Goal: Information Seeking & Learning: Learn about a topic

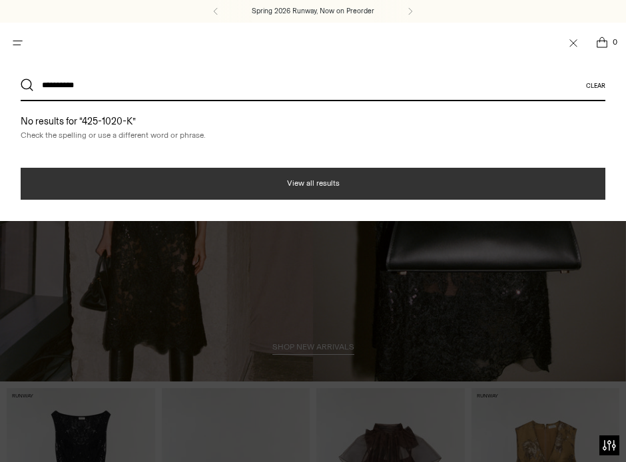
type input "**********"
click at [284, 184] on button "View all results" at bounding box center [313, 184] width 584 height 32
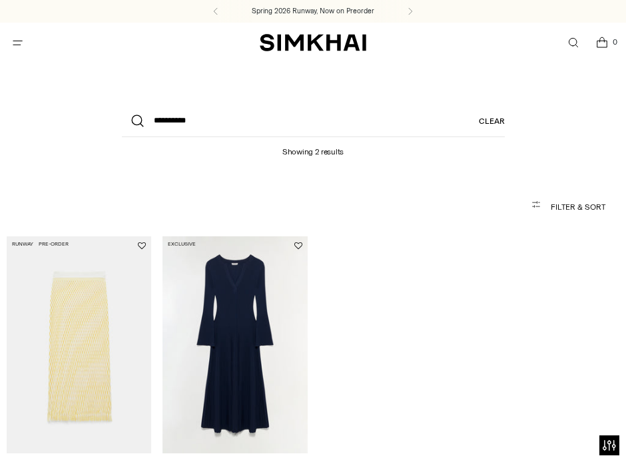
click at [228, 461] on link "Genna Knit Midi Dress" at bounding box center [201, 469] width 79 height 9
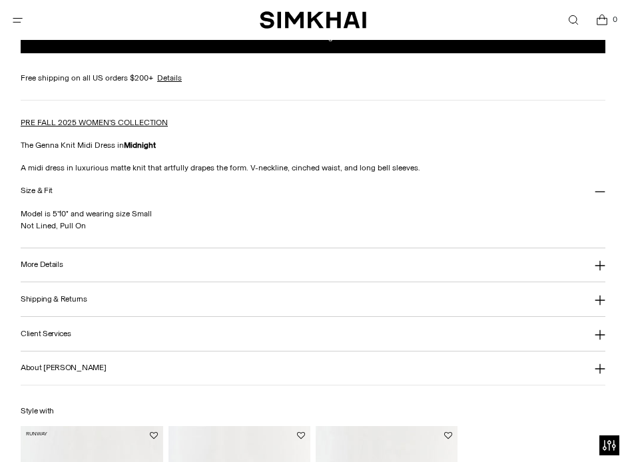
scroll to position [1220, 0]
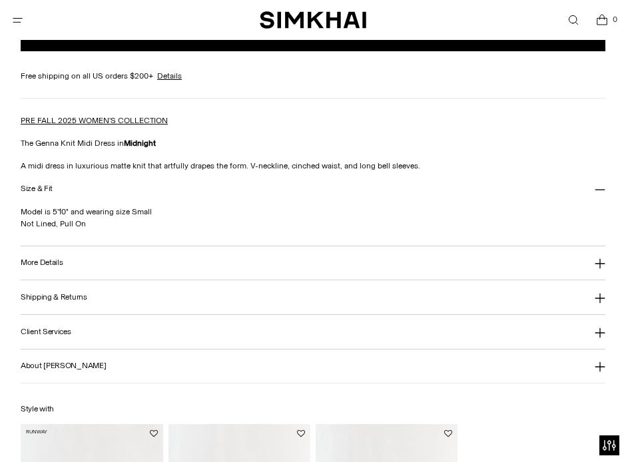
click at [243, 255] on button "More Details" at bounding box center [313, 263] width 584 height 34
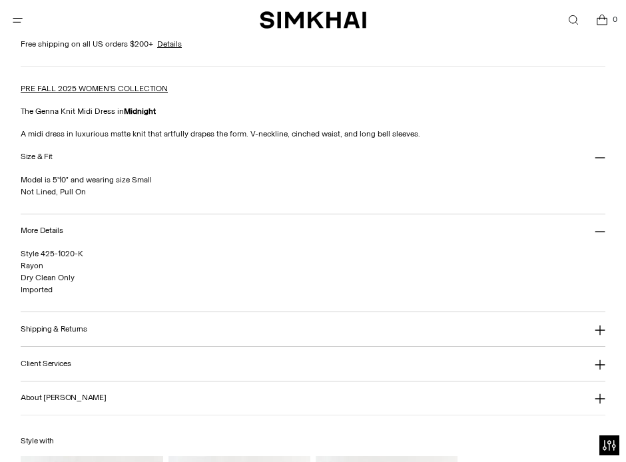
scroll to position [1253, 0]
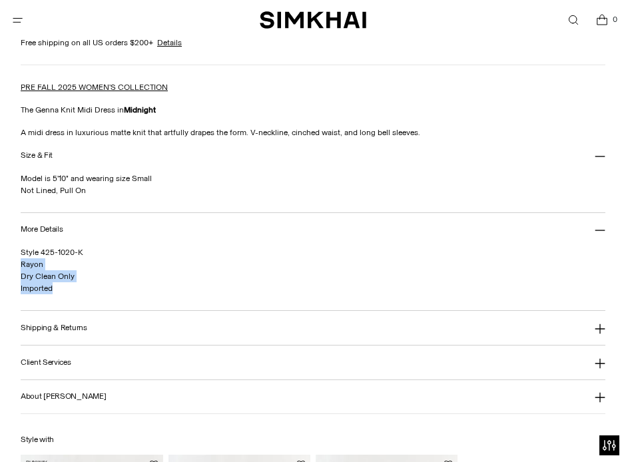
drag, startPoint x: 61, startPoint y: 291, endPoint x: 17, endPoint y: 264, distance: 52.3
click at [17, 264] on div "Home / Genna Knit Midi Dress Genna Knit Midi Dress Regular price 2,300 SR Unit …" at bounding box center [313, 225] width 626 height 885
copy span "Rayon Dry Clean Only Imported"
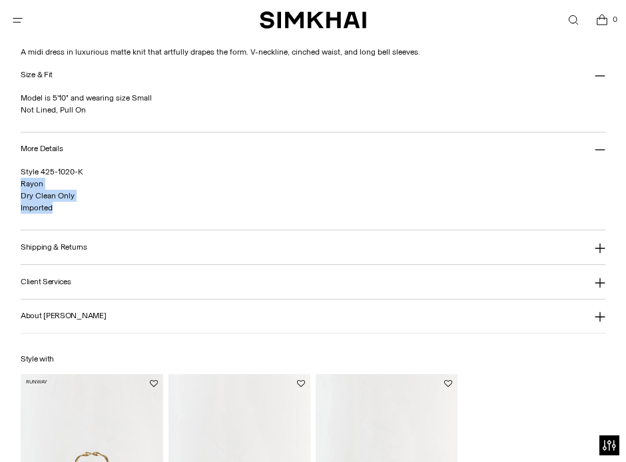
scroll to position [1339, 0]
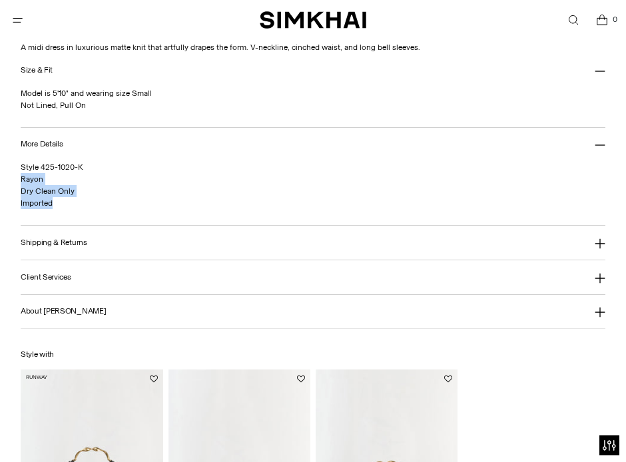
click at [52, 142] on h3 "More Details" at bounding box center [42, 144] width 42 height 9
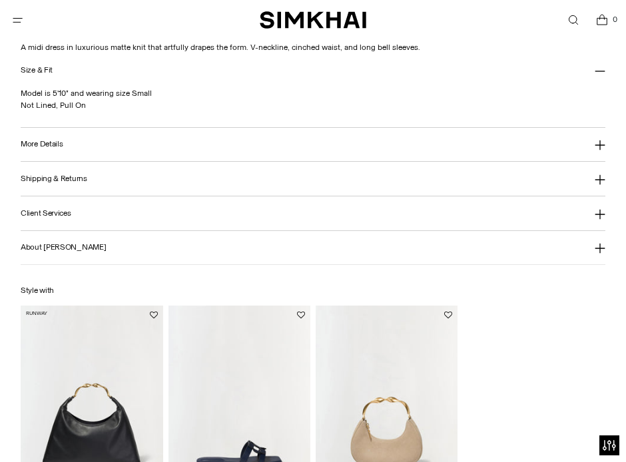
click at [52, 143] on h3 "More Details" at bounding box center [42, 144] width 42 height 9
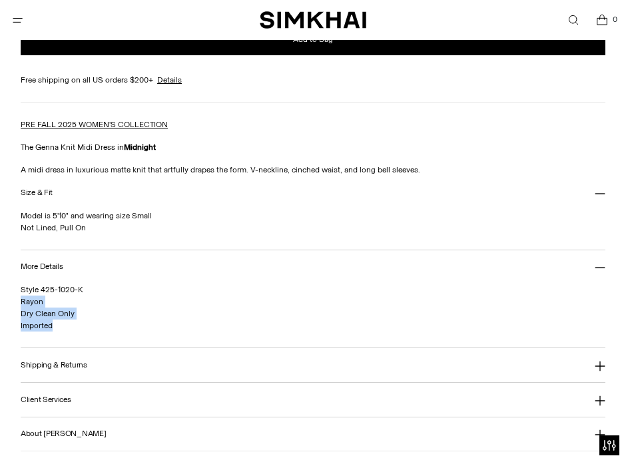
scroll to position [1218, 0]
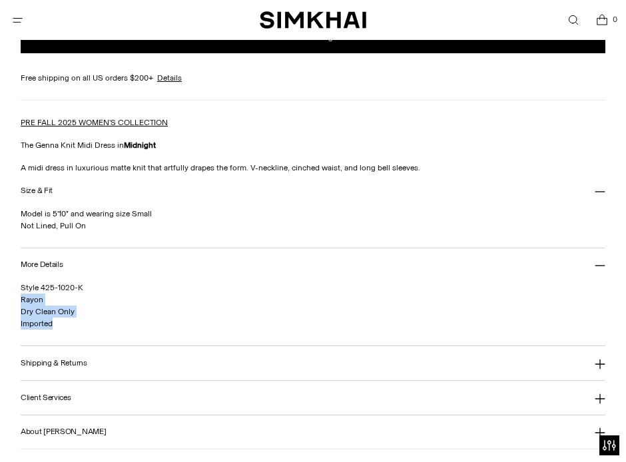
click at [67, 320] on p "Style 425-1020-K Rayon Dry Clean Only Imported" at bounding box center [269, 306] width 497 height 48
drag, startPoint x: 54, startPoint y: 327, endPoint x: 21, endPoint y: 226, distance: 106.3
click at [21, 226] on div "Genna Knit Midi Dress Regular price 2,300 SR Unit price / per Color: Midnight C…" at bounding box center [313, 260] width 584 height 885
copy div "Not Lined, Pull On More Details Style 425-1020-K Rayon Dry Clean Only Imported"
click at [572, 21] on link "Open search modal" at bounding box center [572, 20] width 27 height 27
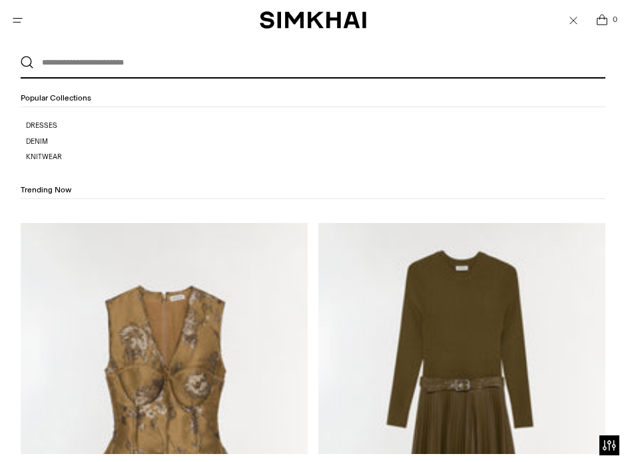
scroll to position [0, 0]
paste input "**********"
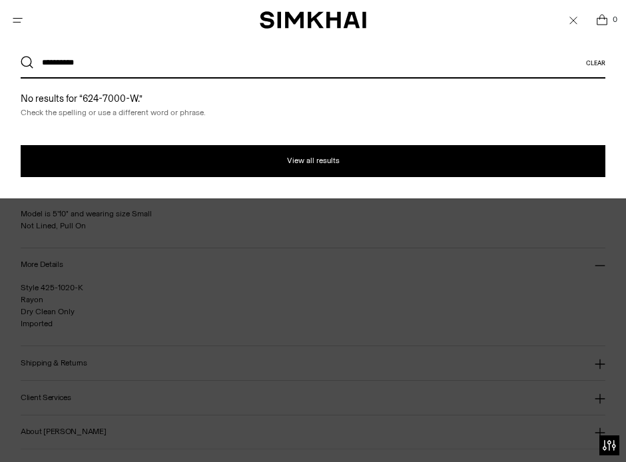
type input "**********"
click at [21, 56] on button "Search" at bounding box center [27, 62] width 13 height 13
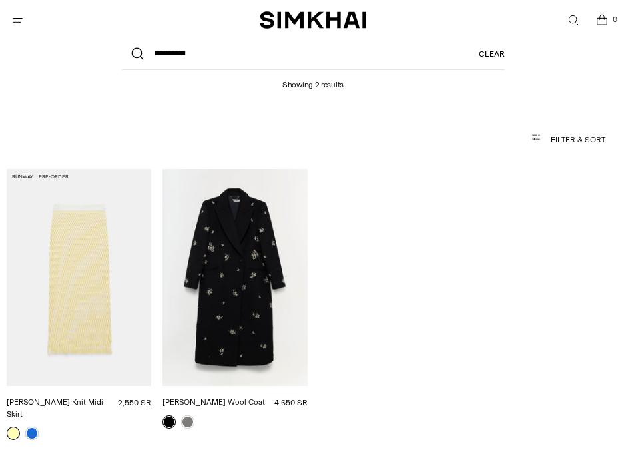
scroll to position [107, 0]
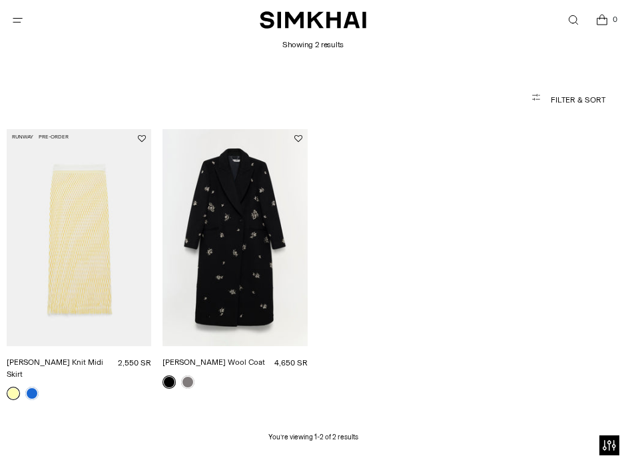
click at [233, 357] on link "Gianni Embellished Wool Coat" at bounding box center [213, 361] width 103 height 9
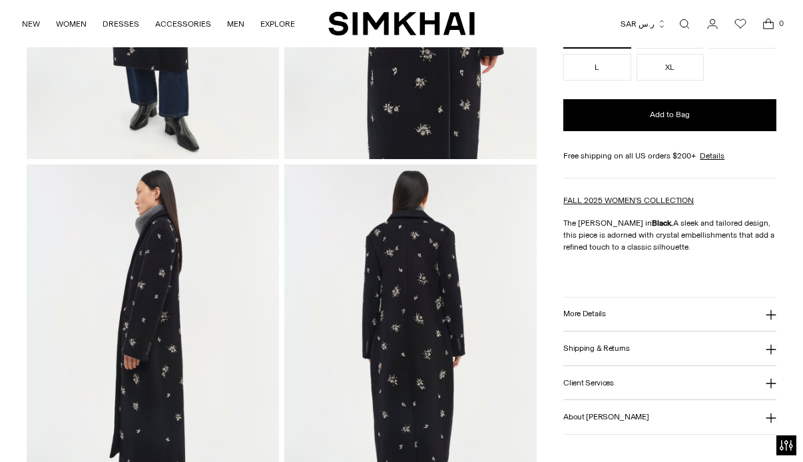
scroll to position [317, 0]
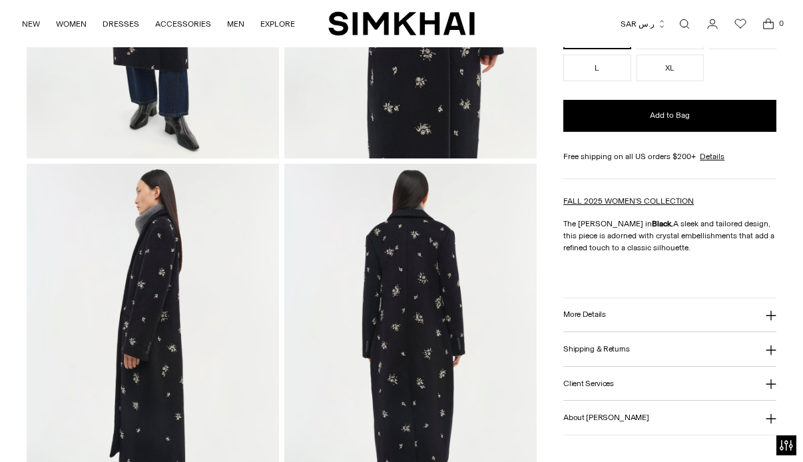
click at [611, 312] on button "More Details" at bounding box center [669, 315] width 213 height 34
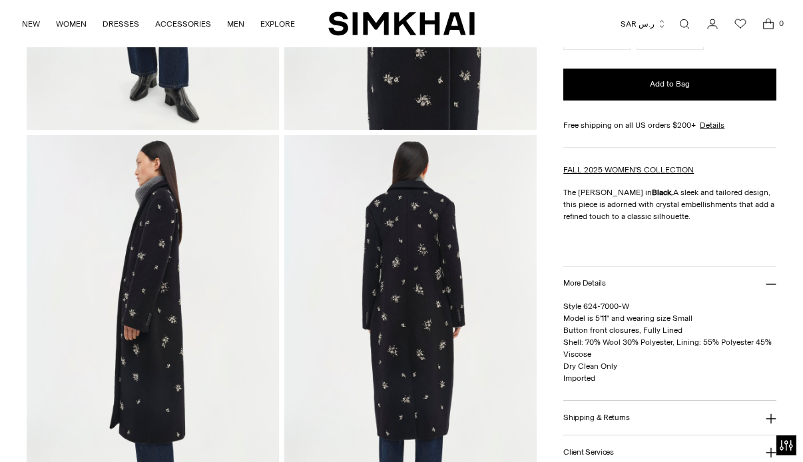
scroll to position [357, 0]
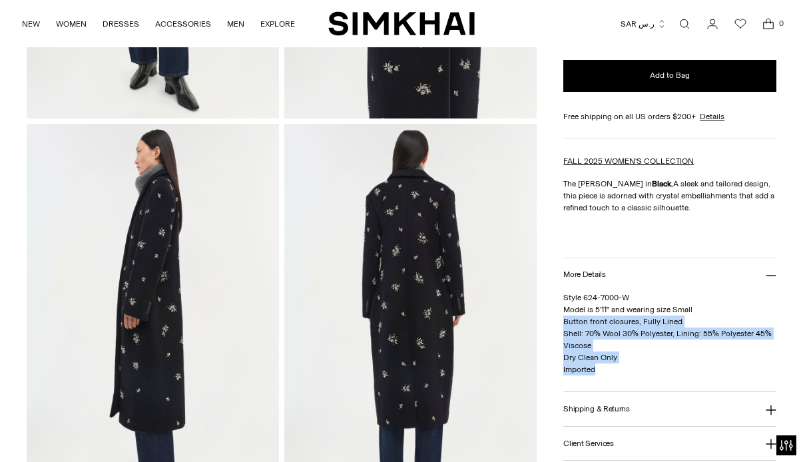
drag, startPoint x: 600, startPoint y: 374, endPoint x: 563, endPoint y: 325, distance: 61.8
click at [563, 325] on p "Style 624-7000-W Model is 5'11" and wearing size Small Button front closures, F…" at bounding box center [669, 334] width 213 height 84
copy span "Button front closures, Fully Lined Shell: 70% Wool 30% Polyester, Lining: 55% P…"
click at [625, 22] on link "Open search modal" at bounding box center [684, 24] width 27 height 27
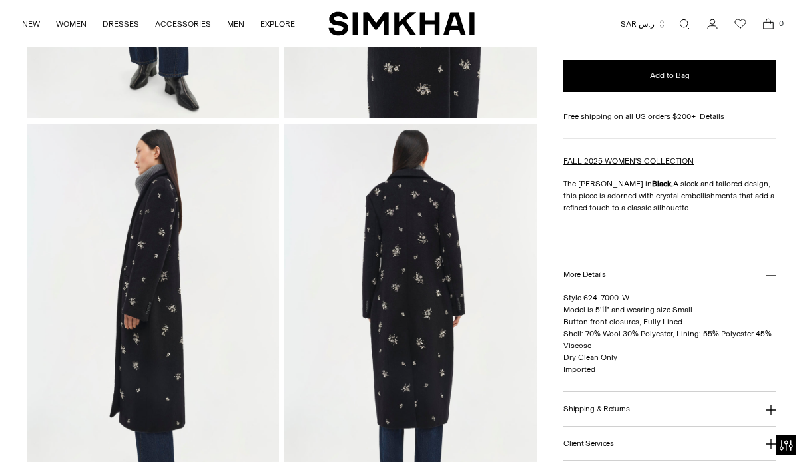
scroll to position [0, 0]
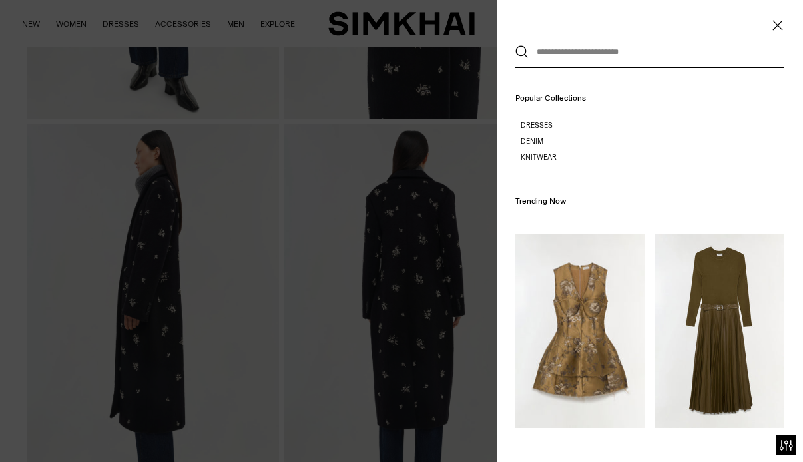
paste input "**********"
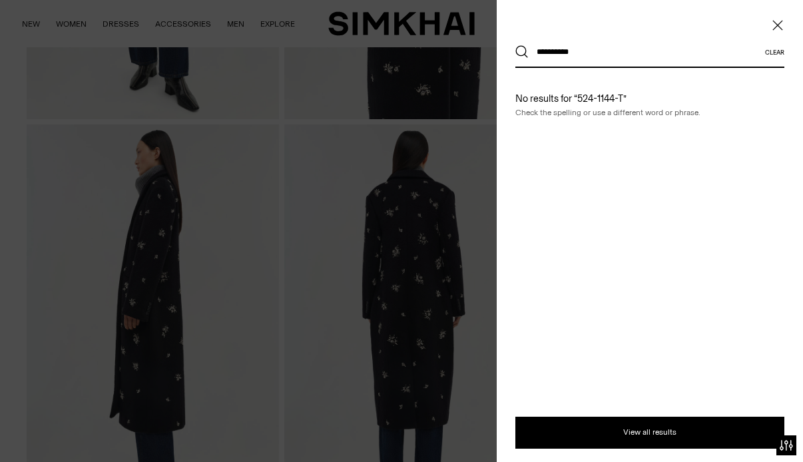
type input "**********"
click at [515, 45] on button "Search" at bounding box center [521, 51] width 13 height 13
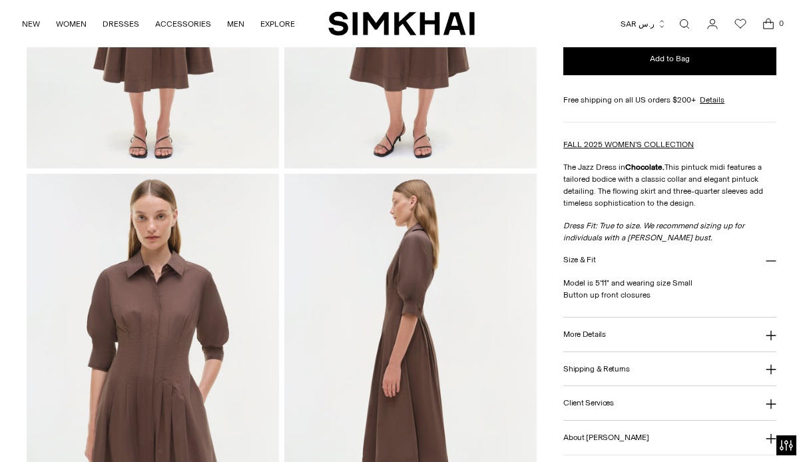
scroll to position [308, 0]
click at [614, 329] on button "More Details" at bounding box center [669, 334] width 213 height 34
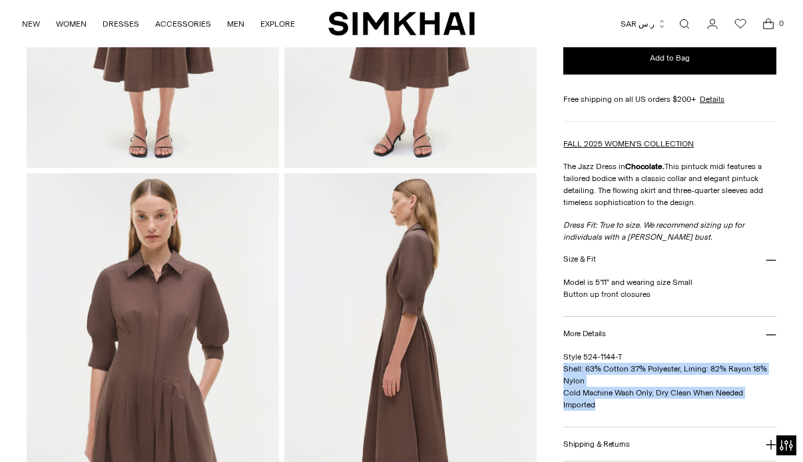
drag, startPoint x: 602, startPoint y: 409, endPoint x: 560, endPoint y: 365, distance: 61.2
click at [560, 365] on div "Home / Jazz Dress Jazz Dress Regular price 2,000 SR Unit price / per" at bounding box center [401, 362] width 749 height 1147
copy span "Shell: 63% Cotton 37% Polyester, Lining: 82% Rayon 18% Nylon Cold Machine Wash …"
click at [689, 18] on link "Open search modal" at bounding box center [684, 24] width 27 height 27
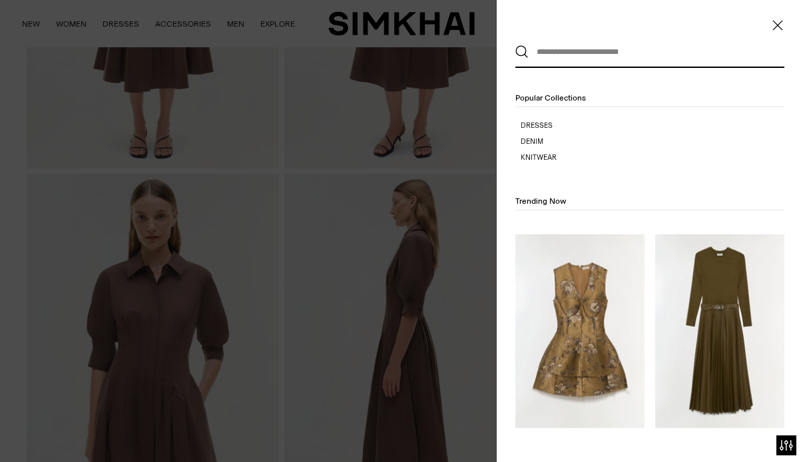
scroll to position [0, 0]
click at [550, 47] on input "text" at bounding box center [646, 51] width 236 height 29
paste input "**********"
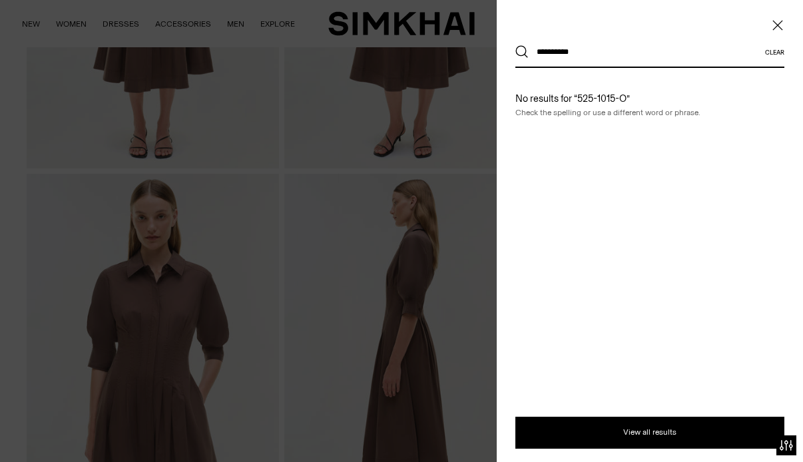
type input "**********"
click at [515, 45] on button "Search" at bounding box center [521, 51] width 13 height 13
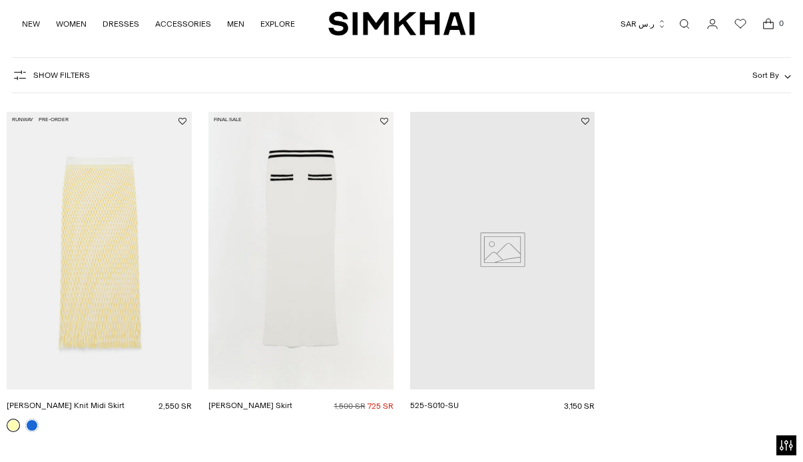
scroll to position [145, 0]
click at [459, 403] on link "525-S010-SU" at bounding box center [434, 407] width 49 height 9
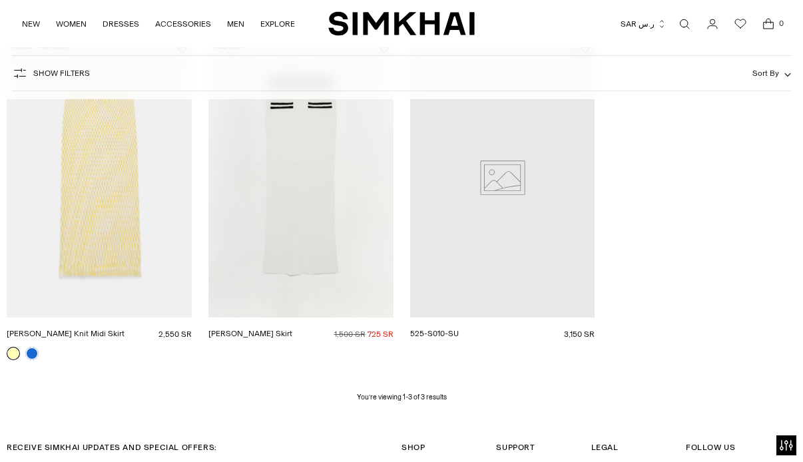
scroll to position [0, 0]
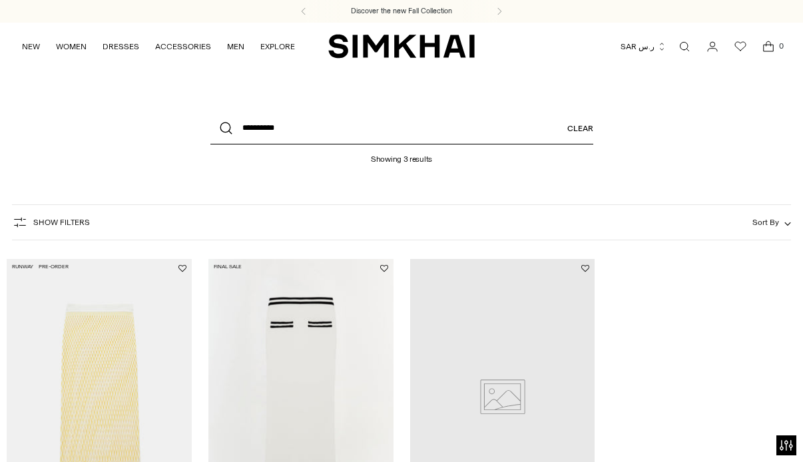
click at [410, 124] on input "**********" at bounding box center [401, 128] width 383 height 32
paste input "search"
type input "**********"
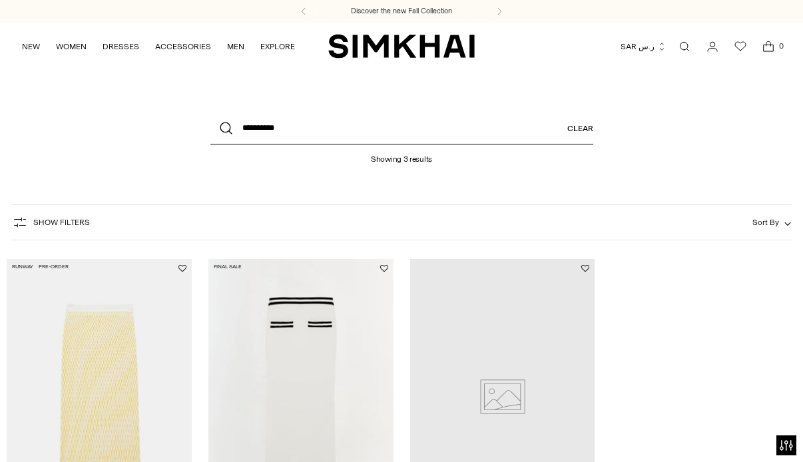
click at [210, 112] on button "Search" at bounding box center [226, 128] width 32 height 32
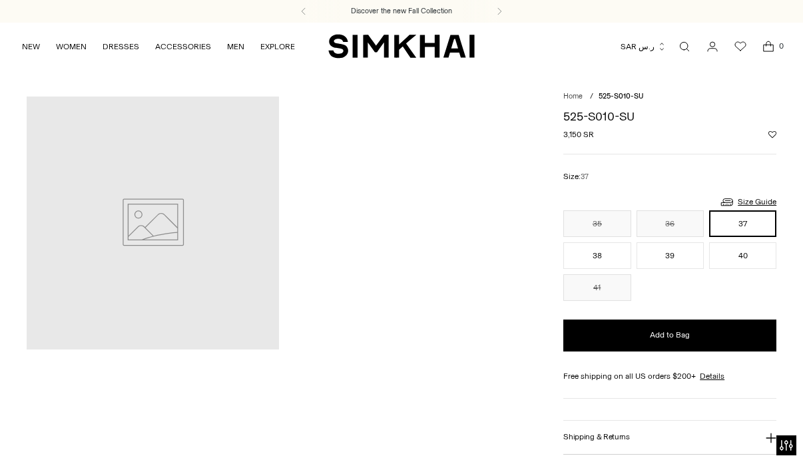
click at [202, 180] on icon at bounding box center [153, 223] width 252 height 252
click at [178, 224] on icon at bounding box center [153, 223] width 252 height 252
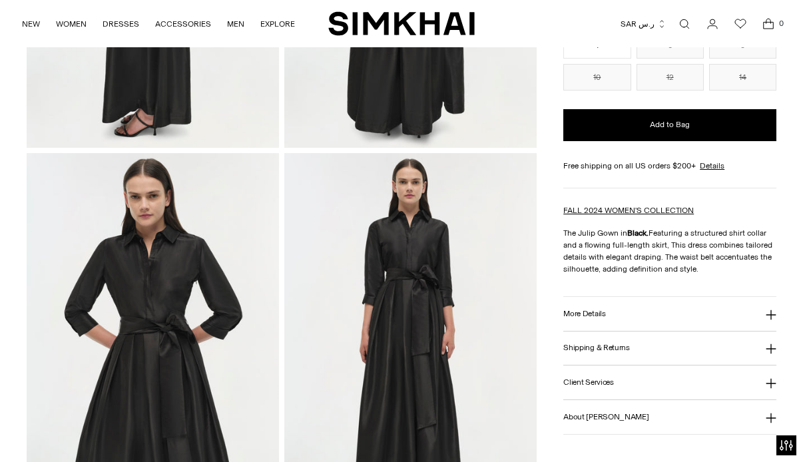
scroll to position [399, 0]
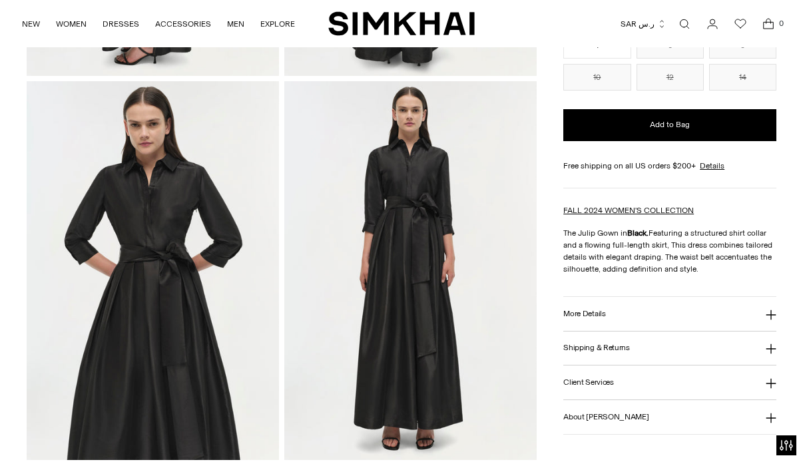
click at [642, 322] on button "More Details" at bounding box center [669, 314] width 213 height 34
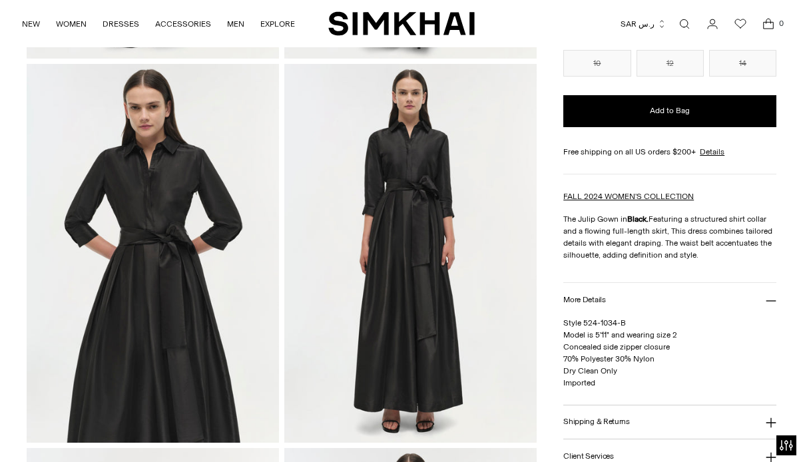
scroll to position [429, 0]
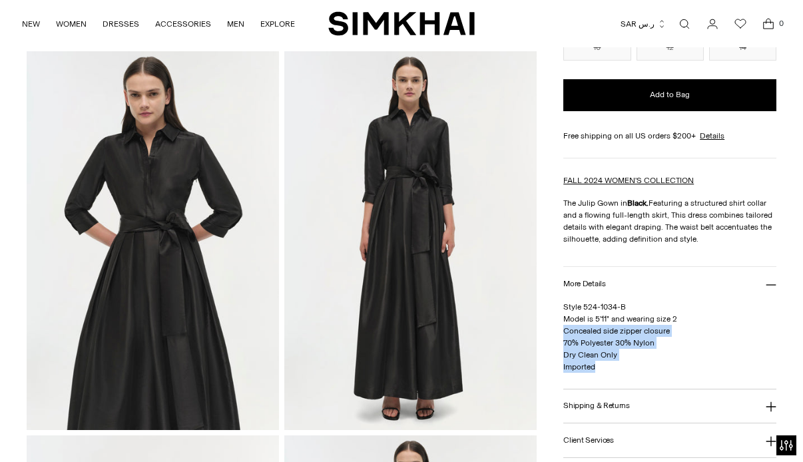
drag, startPoint x: 606, startPoint y: 375, endPoint x: 563, endPoint y: 333, distance: 59.3
click at [563, 333] on div "Style 524-1034-B Model is 5'11" and wearing size 2 Concealed side zipper closur…" at bounding box center [669, 345] width 213 height 88
copy span "Concealed side zipper closure 70% Polyester 30% Nylon Dry Clean Only Imported"
click at [690, 25] on link "Open search modal" at bounding box center [684, 24] width 27 height 27
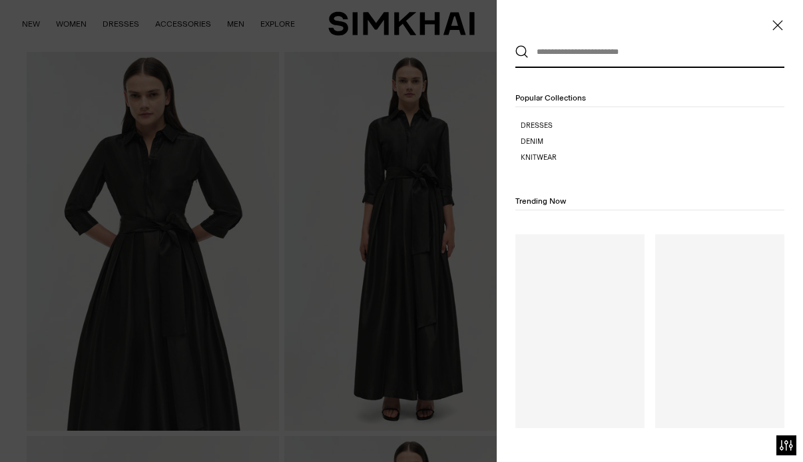
scroll to position [0, 0]
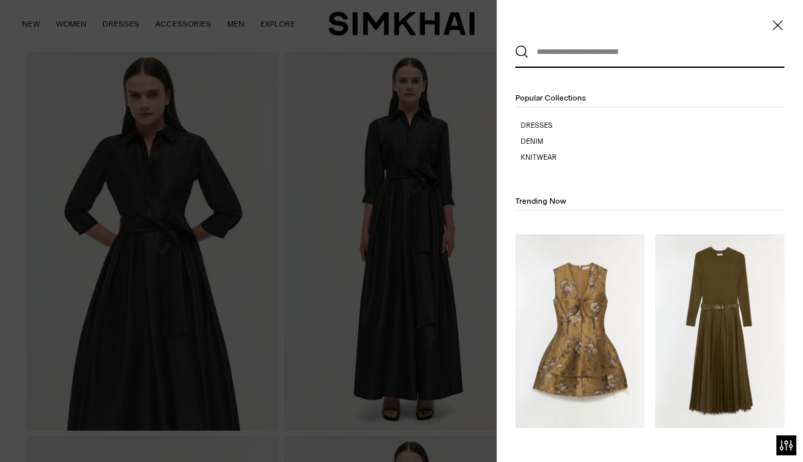
click at [556, 51] on input "text" at bounding box center [646, 51] width 236 height 29
paste input "**********"
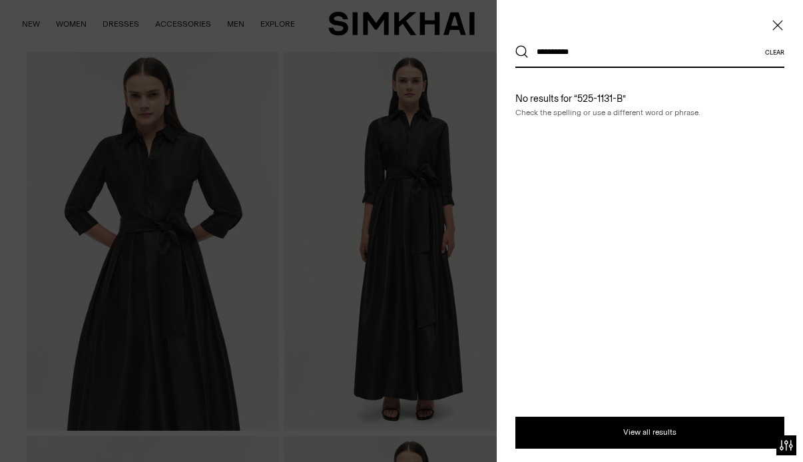
type input "**********"
click at [515, 45] on button "Search" at bounding box center [521, 51] width 13 height 13
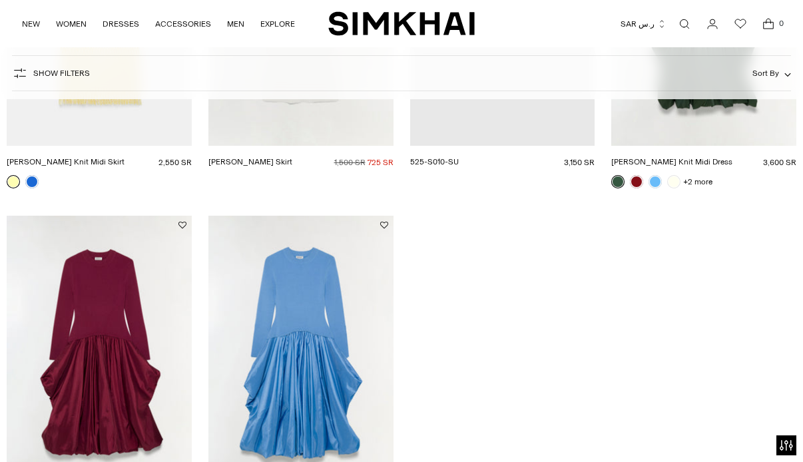
scroll to position [397, 0]
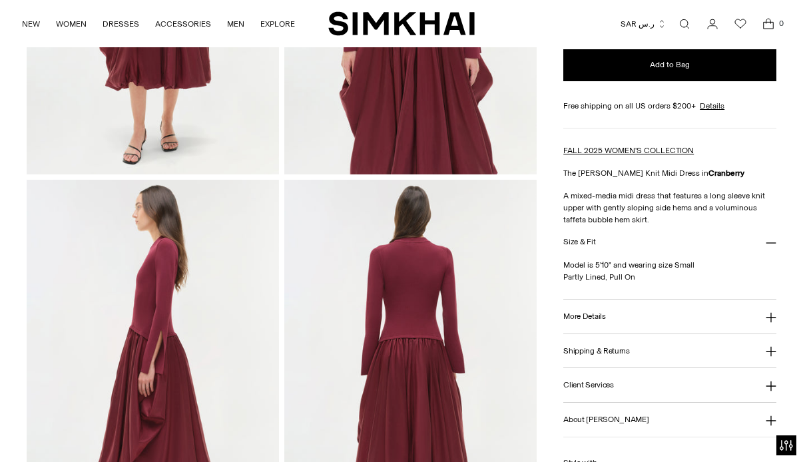
scroll to position [304, 0]
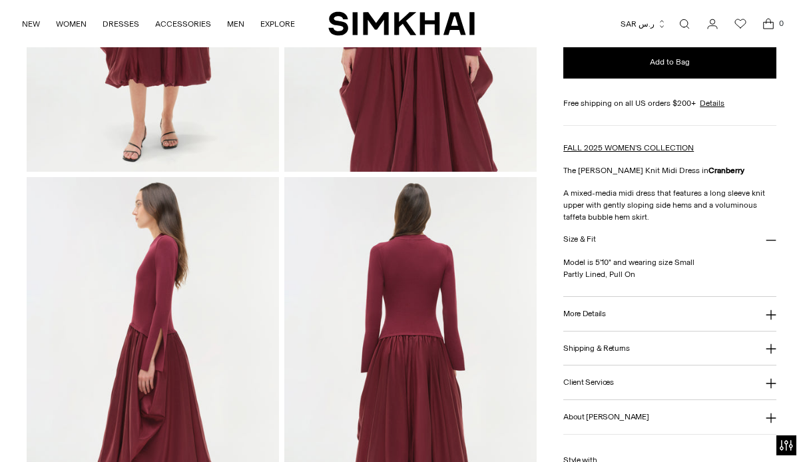
click at [595, 324] on button "More Details" at bounding box center [669, 314] width 213 height 34
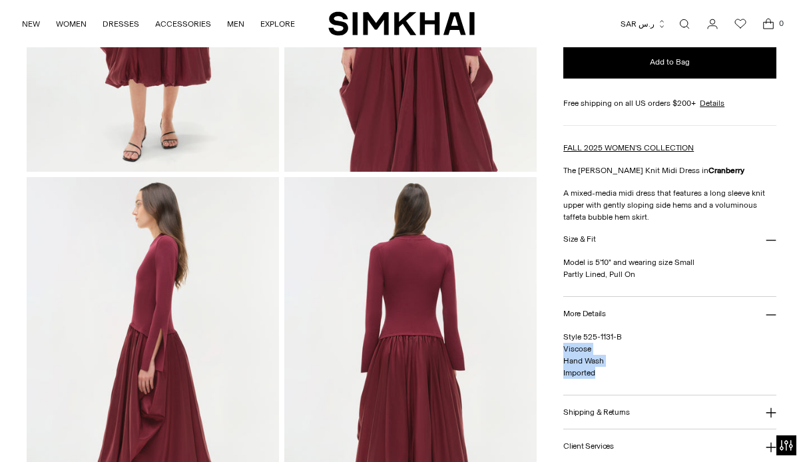
drag, startPoint x: 599, startPoint y: 375, endPoint x: 564, endPoint y: 351, distance: 42.3
click at [564, 351] on p "Style 525-1131-B Viscose Hand Wash Imported" at bounding box center [669, 355] width 213 height 48
copy span "Viscose Hand Wash Imported"
click at [689, 23] on link "Open search modal" at bounding box center [684, 24] width 27 height 27
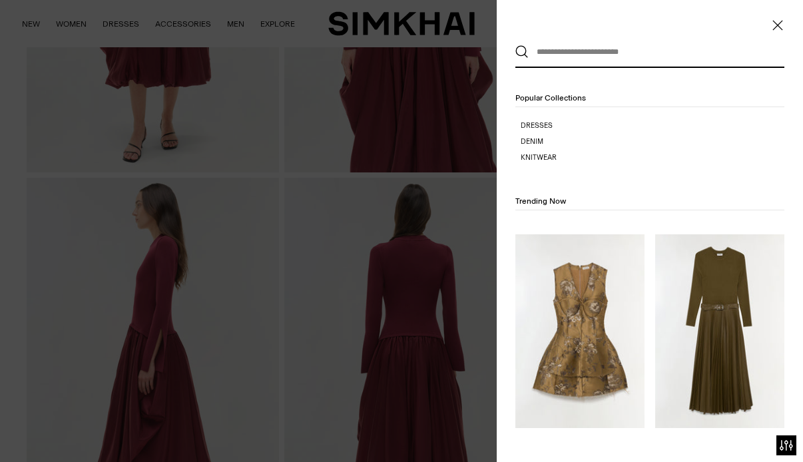
scroll to position [0, 0]
click at [556, 47] on input "text" at bounding box center [646, 51] width 236 height 29
paste input "**********"
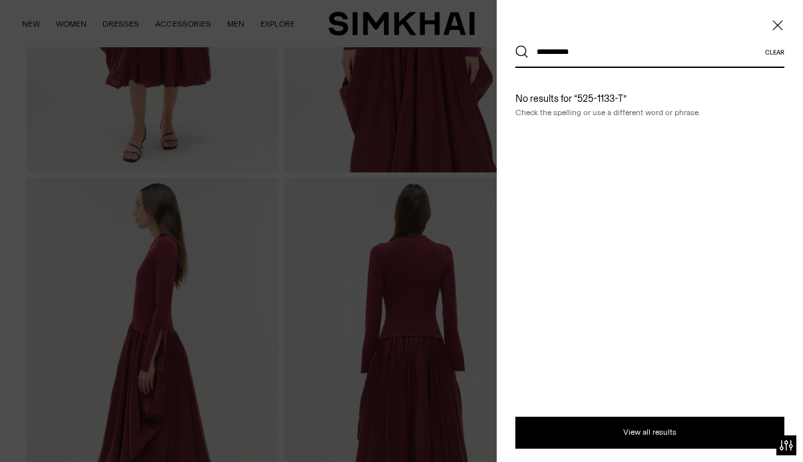
type input "**********"
click at [515, 45] on button "Search" at bounding box center [521, 51] width 13 height 13
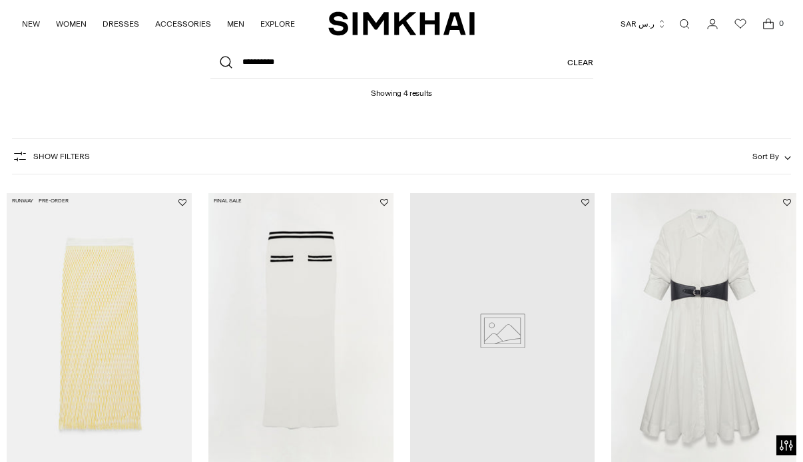
scroll to position [55, 0]
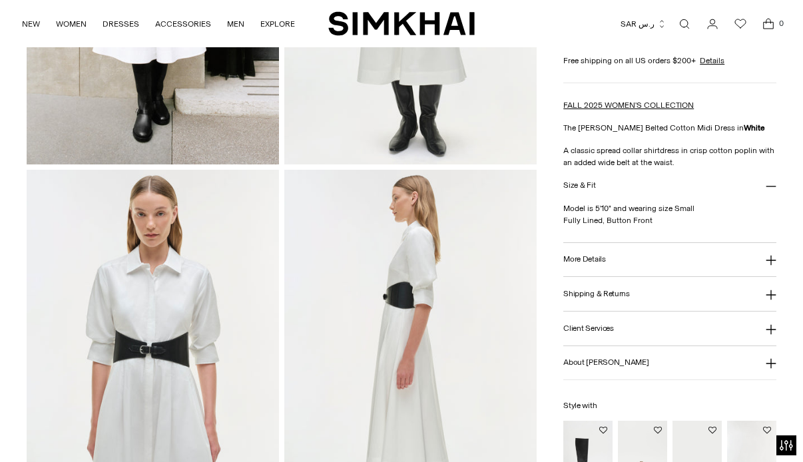
scroll to position [342, 0]
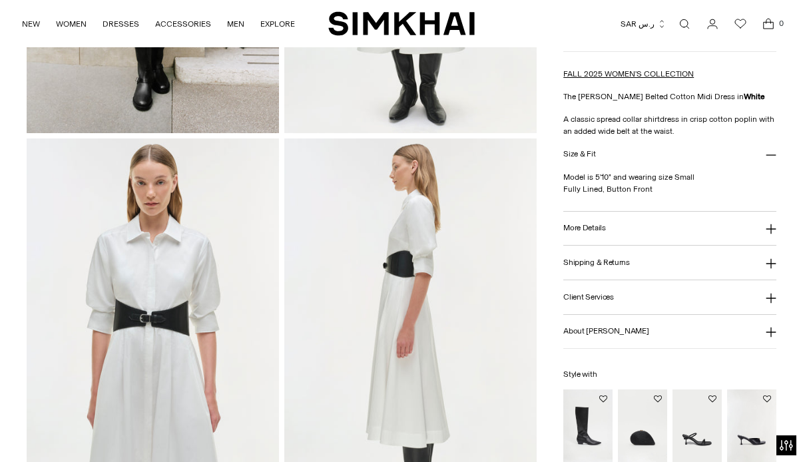
click at [625, 226] on button "More Details" at bounding box center [669, 229] width 213 height 34
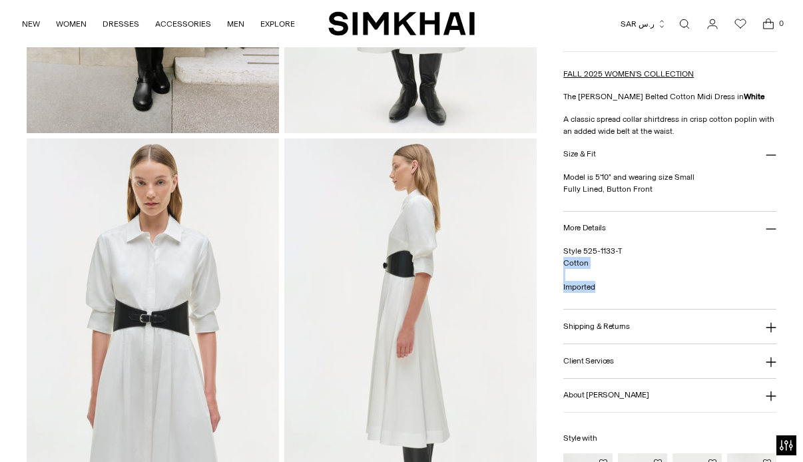
drag, startPoint x: 604, startPoint y: 277, endPoint x: 562, endPoint y: 248, distance: 51.7
copy span "Cotton Imported"
click at [688, 18] on link "Open search modal" at bounding box center [684, 24] width 27 height 27
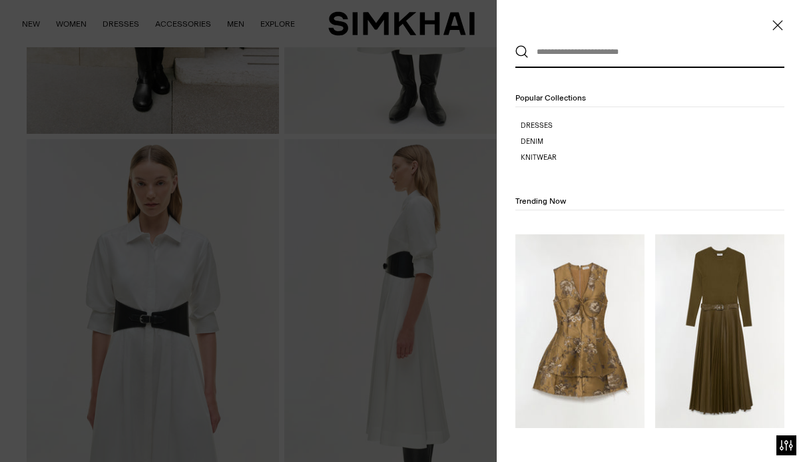
click at [546, 57] on input "text" at bounding box center [646, 51] width 236 height 29
paste input "**********"
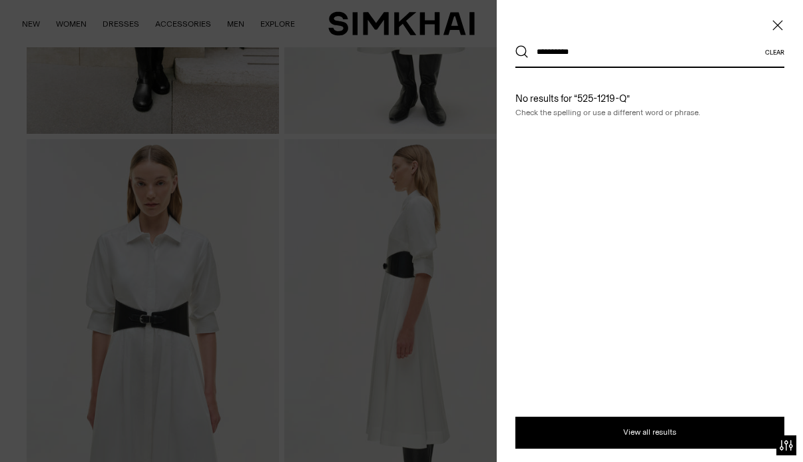
type input "**********"
click at [515, 45] on button "Search" at bounding box center [521, 51] width 13 height 13
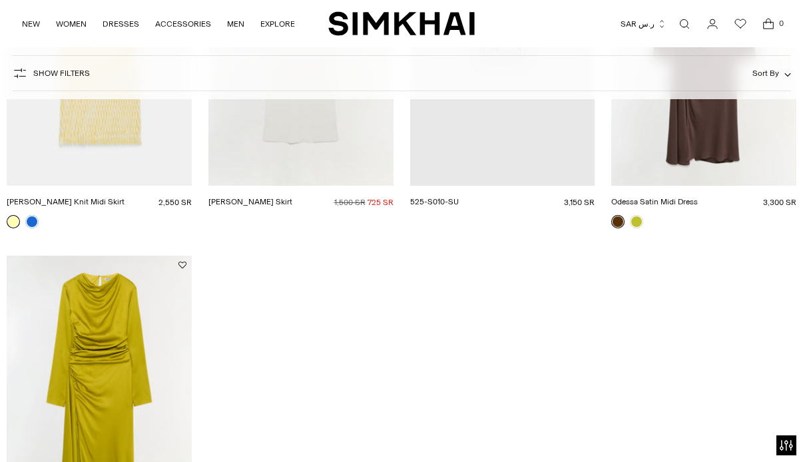
scroll to position [375, 0]
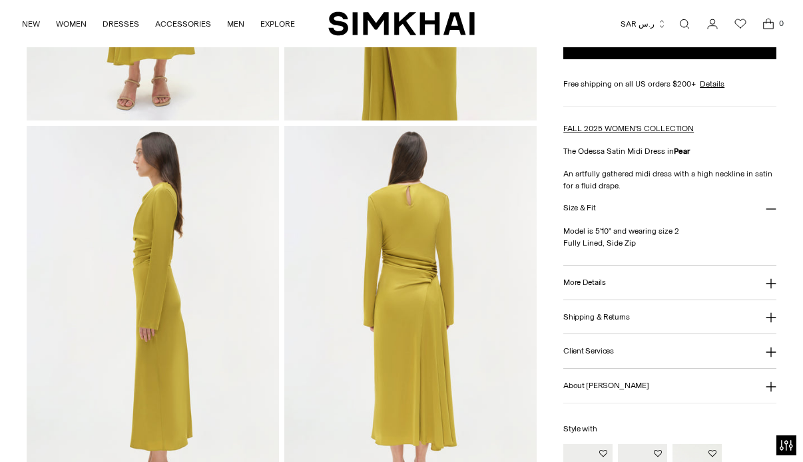
scroll to position [361, 0]
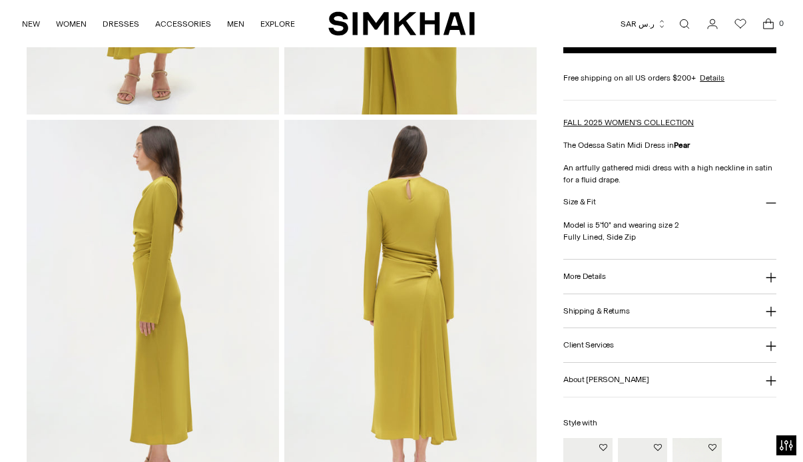
click at [589, 273] on h3 "More Details" at bounding box center [584, 276] width 42 height 9
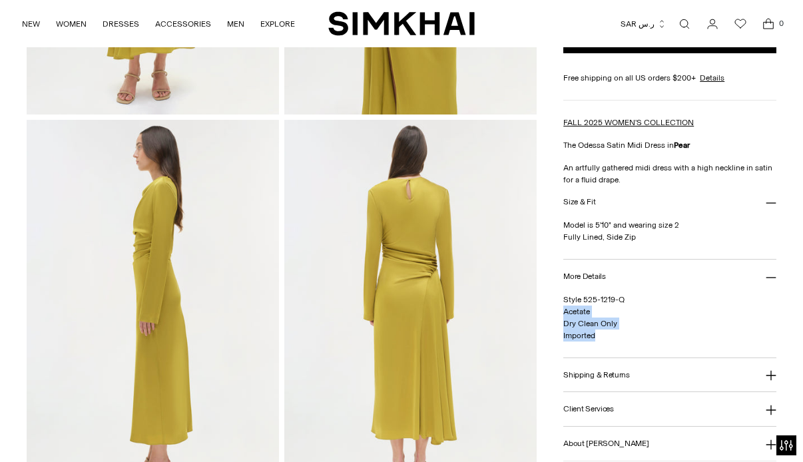
drag, startPoint x: 608, startPoint y: 344, endPoint x: 562, endPoint y: 310, distance: 57.5
click at [562, 310] on div "Home / [GEOGRAPHIC_DATA] Satin Midi Dress Odessa Satin Midi Dress Regular price…" at bounding box center [401, 309] width 749 height 1147
copy span "Acetate Dry Clean Only Imported"
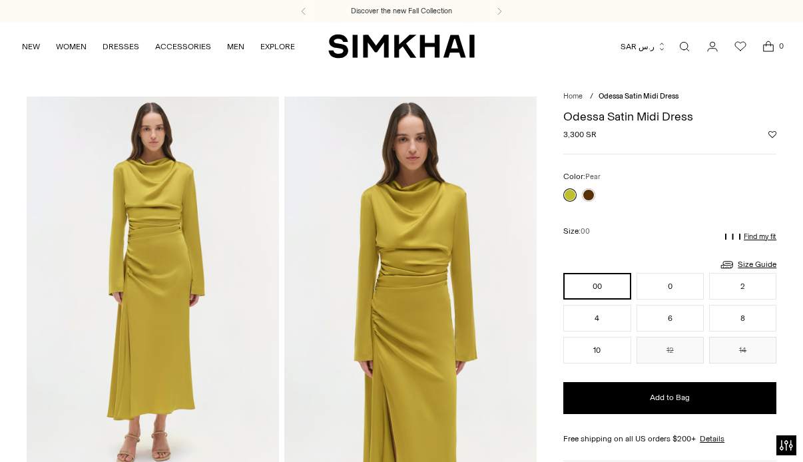
click at [680, 47] on link "Open search modal" at bounding box center [684, 46] width 27 height 27
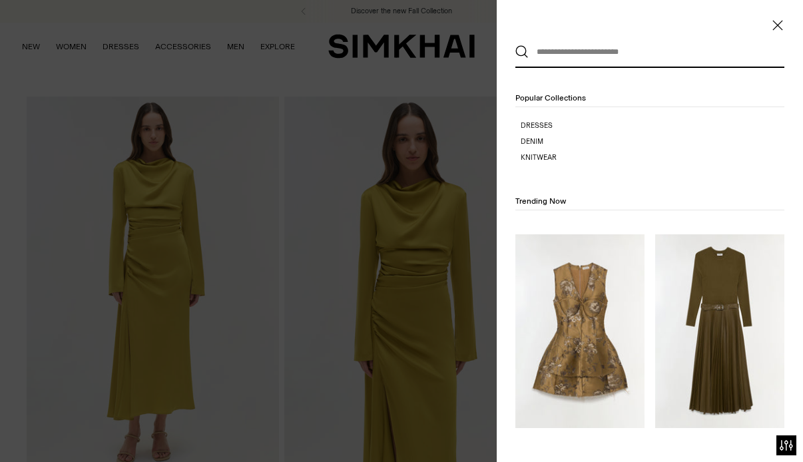
click at [567, 62] on input "text" at bounding box center [646, 51] width 236 height 29
paste input "**********"
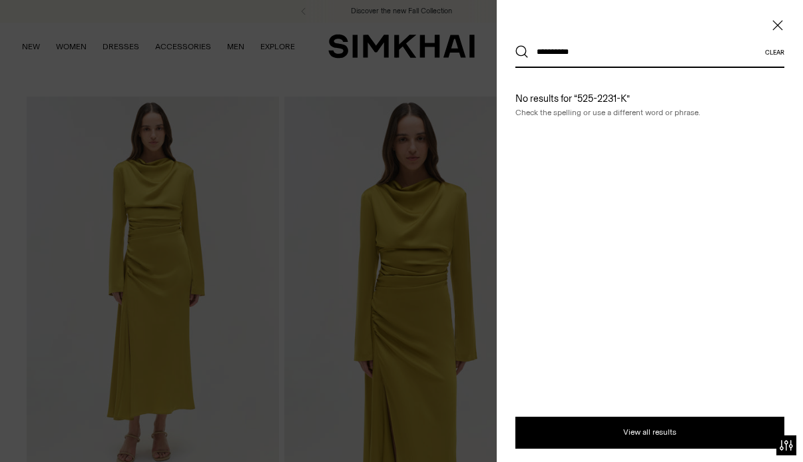
type input "**********"
click at [515, 45] on button "Search" at bounding box center [521, 51] width 13 height 13
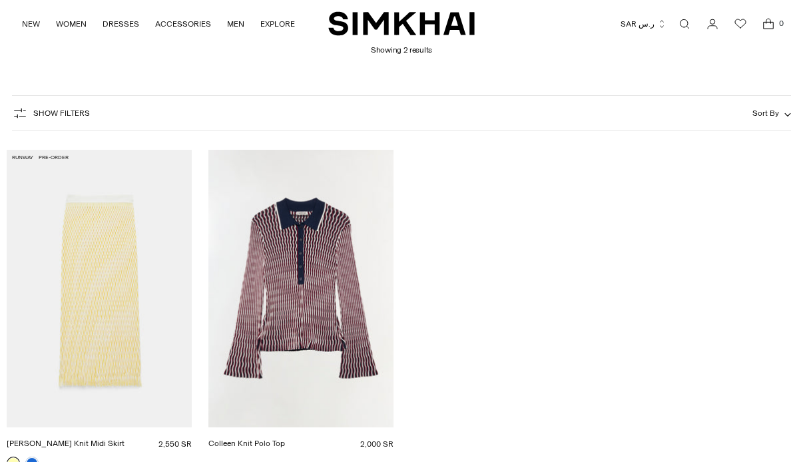
scroll to position [109, 0]
click at [259, 439] on link "Colleen Knit Polo Top" at bounding box center [246, 443] width 77 height 9
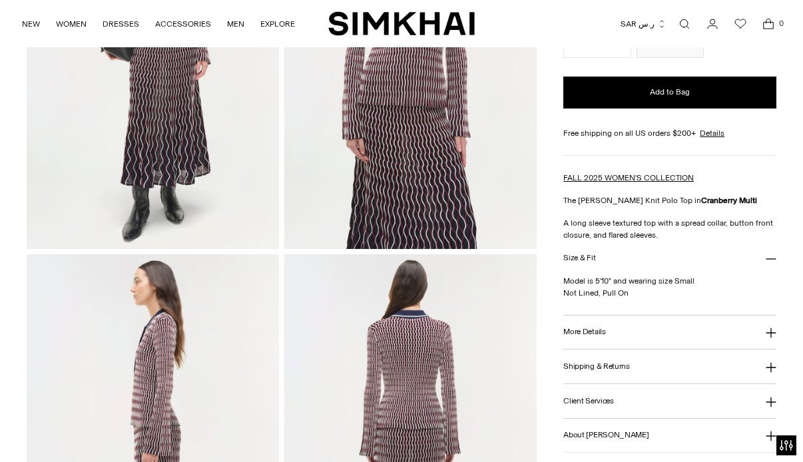
scroll to position [229, 0]
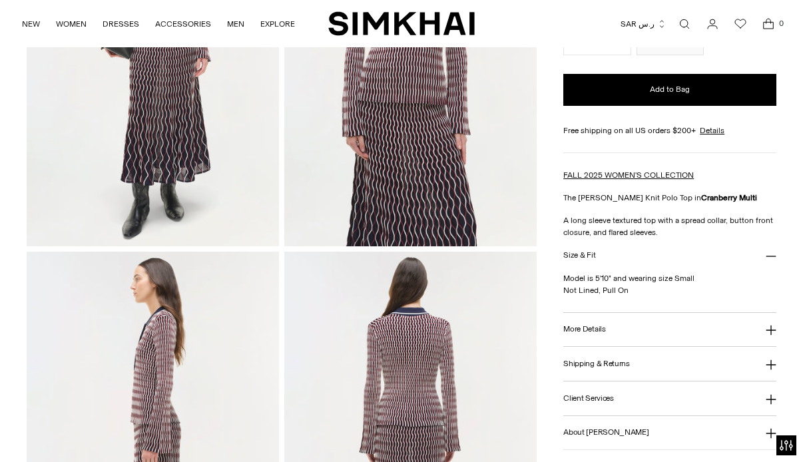
click at [628, 335] on button "More Details" at bounding box center [669, 330] width 213 height 34
drag, startPoint x: 608, startPoint y: 393, endPoint x: 560, endPoint y: 366, distance: 55.4
click at [560, 366] on div "Home / [PERSON_NAME] Knit Polo Top [PERSON_NAME] Knit Polo Top Regular price 2,…" at bounding box center [401, 441] width 749 height 1147
copy span "Rayon Dry Clean Only Imported"
click at [685, 19] on link "Open search modal" at bounding box center [684, 24] width 27 height 27
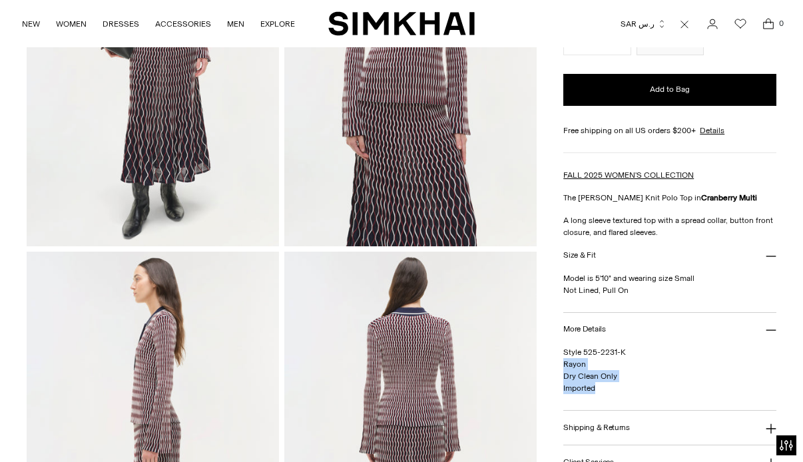
scroll to position [0, 0]
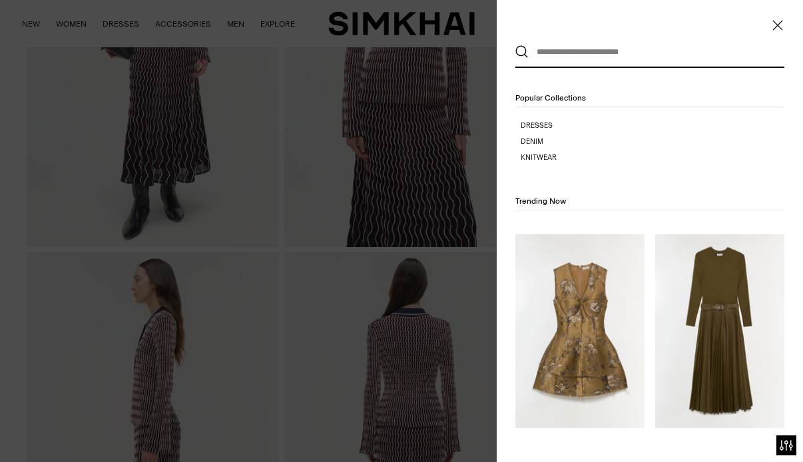
paste input "**********"
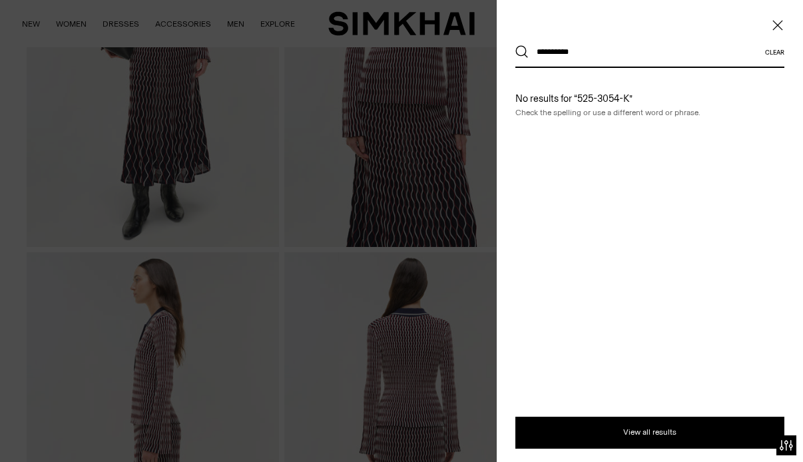
type input "**********"
click at [515, 45] on button "Search" at bounding box center [521, 51] width 13 height 13
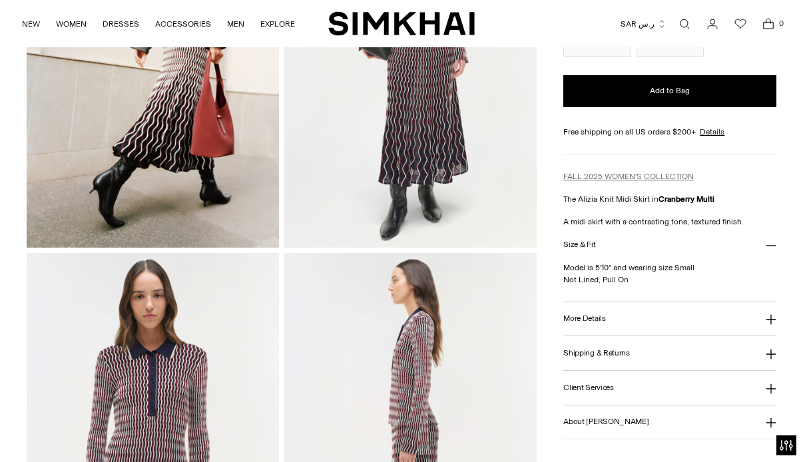
scroll to position [261, 0]
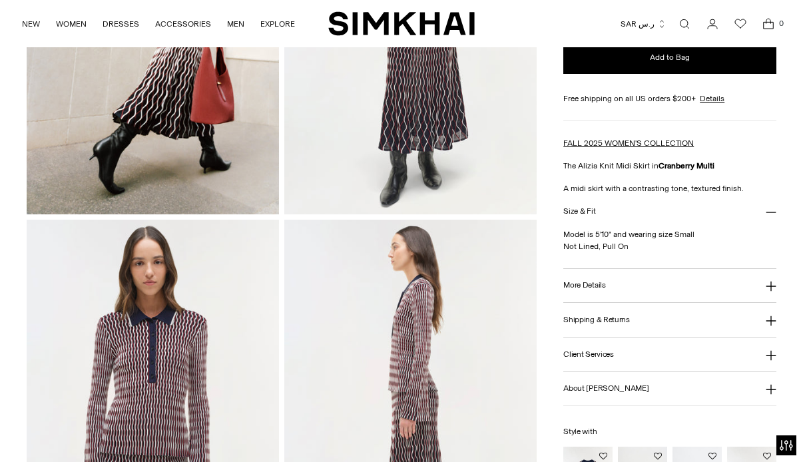
click at [624, 290] on button "More Details" at bounding box center [669, 286] width 213 height 34
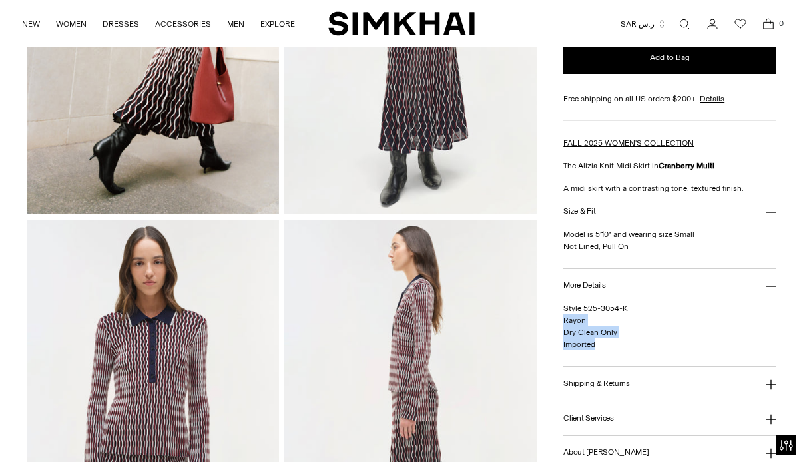
drag, startPoint x: 596, startPoint y: 359, endPoint x: 555, endPoint y: 325, distance: 53.9
copy span "Rayon Dry Clean Only Imported"
